Goal: Navigation & Orientation: Find specific page/section

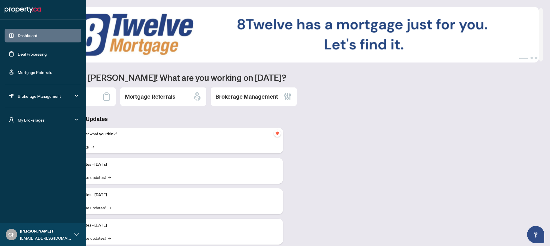
click at [25, 123] on div "My Brokerages" at bounding box center [43, 120] width 77 height 14
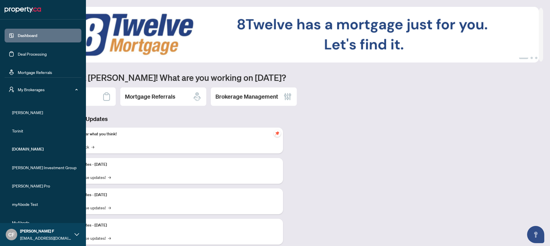
click at [35, 108] on li "RAHR" at bounding box center [43, 112] width 77 height 14
